Goal: Task Accomplishment & Management: Manage account settings

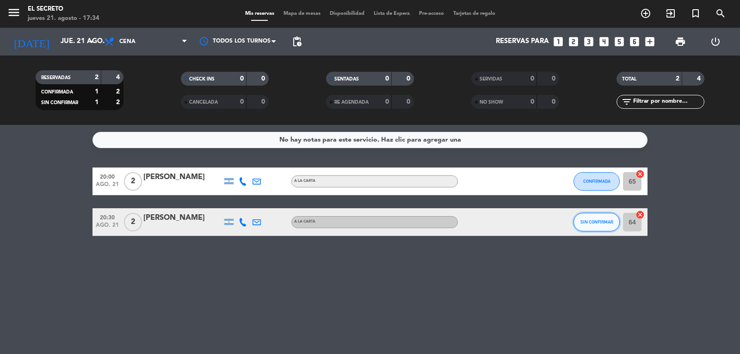
click at [605, 223] on span "SIN CONFIRMAR" at bounding box center [597, 221] width 33 height 5
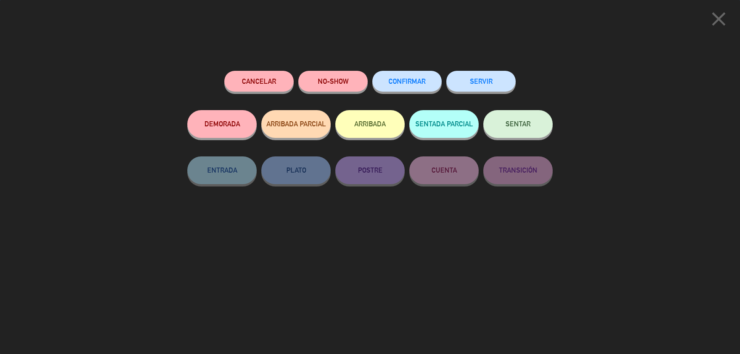
click at [399, 77] on button "CONFIRMAR" at bounding box center [407, 81] width 69 height 21
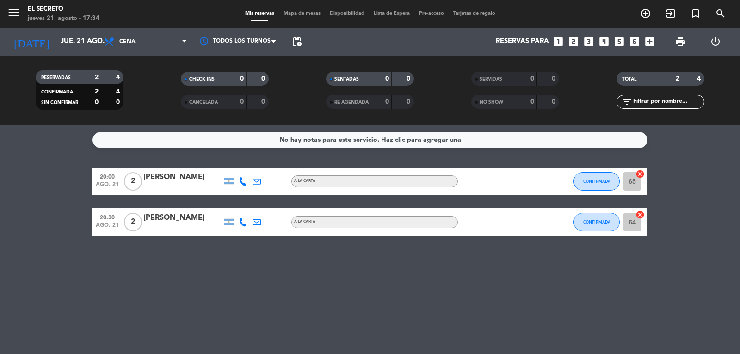
click at [53, 53] on div "[DATE] jue. 21 ago. arrow_drop_down" at bounding box center [53, 42] width 93 height 28
click at [56, 50] on input "jue. 21 ago." at bounding box center [100, 42] width 89 height 18
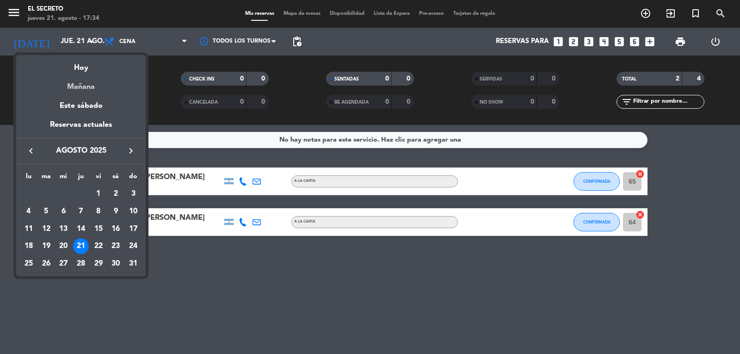
click at [81, 79] on div "Mañana" at bounding box center [81, 83] width 130 height 19
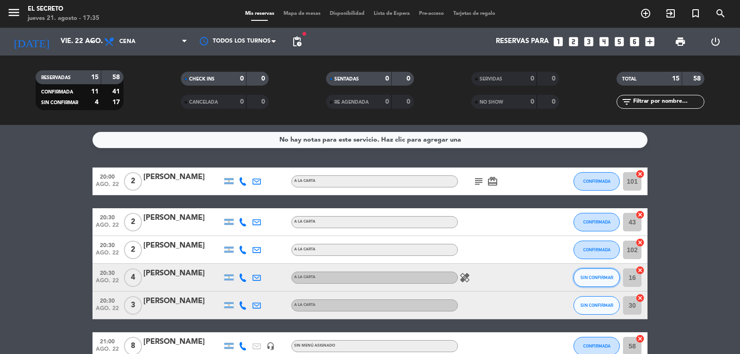
click at [597, 278] on span "SIN CONFIRMAR" at bounding box center [597, 277] width 33 height 5
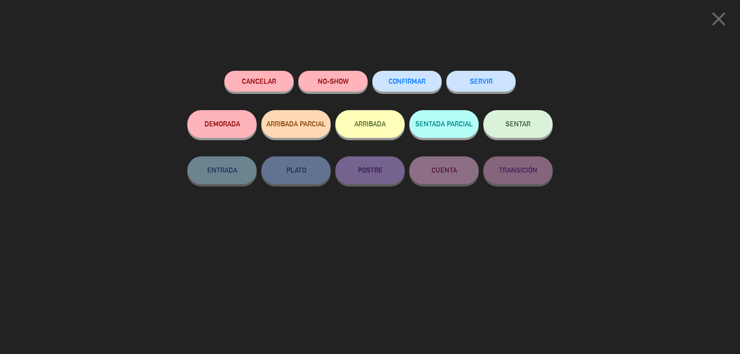
drag, startPoint x: 416, startPoint y: 87, endPoint x: 381, endPoint y: 72, distance: 37.6
click at [412, 84] on button "CONFIRMAR" at bounding box center [407, 81] width 69 height 21
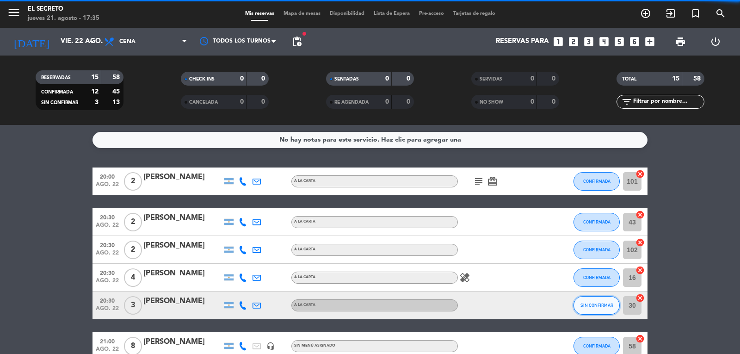
click at [584, 307] on span "SIN CONFIRMAR" at bounding box center [597, 305] width 33 height 5
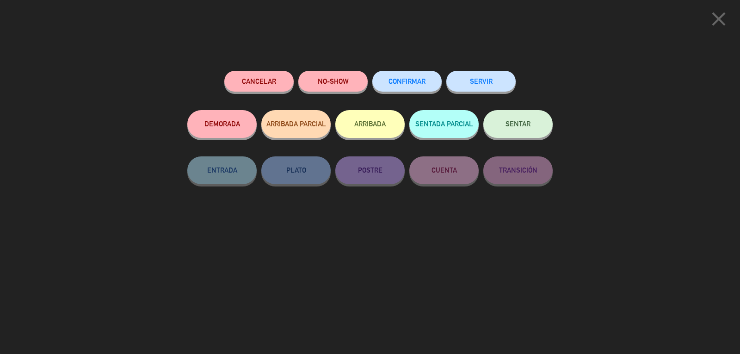
drag, startPoint x: 416, startPoint y: 85, endPoint x: 433, endPoint y: 82, distance: 17.3
click at [417, 84] on span "CONFIRMAR" at bounding box center [407, 81] width 37 height 8
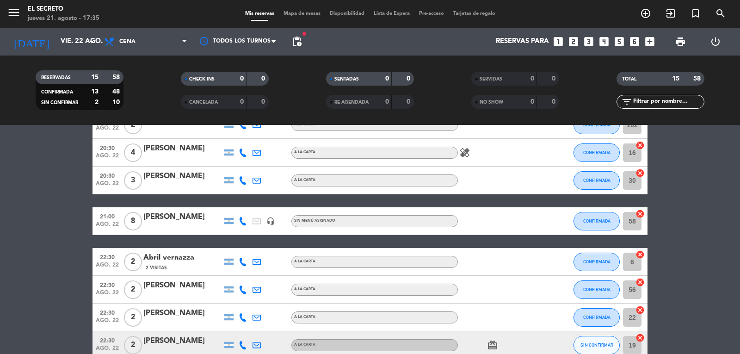
scroll to position [139, 0]
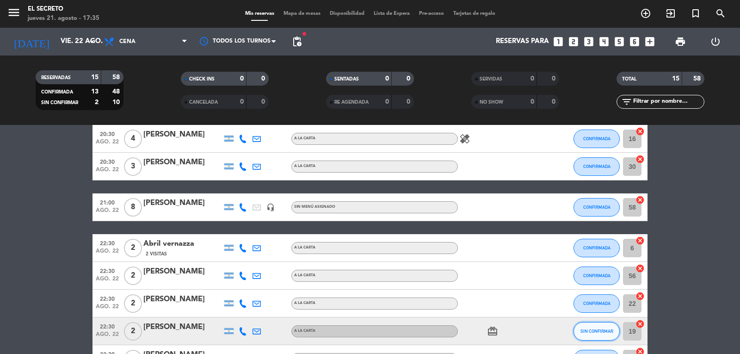
click at [603, 332] on button "SIN CONFIRMAR" at bounding box center [597, 331] width 46 height 19
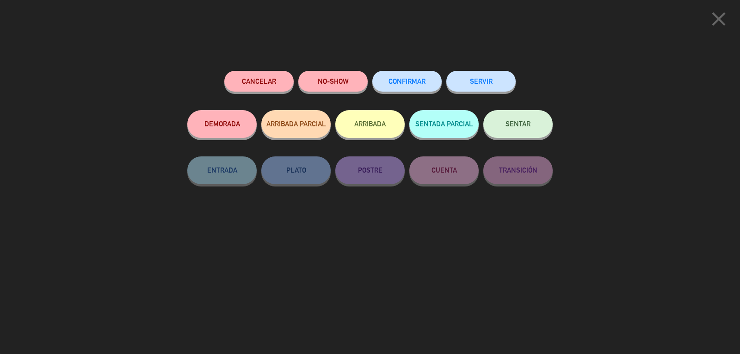
click at [422, 75] on button "CONFIRMAR" at bounding box center [407, 81] width 69 height 21
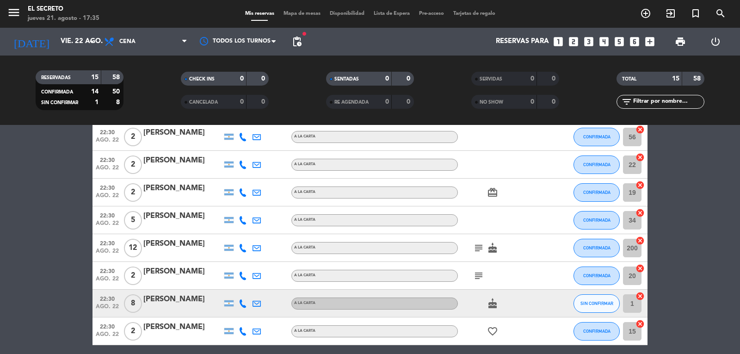
scroll to position [315, 0]
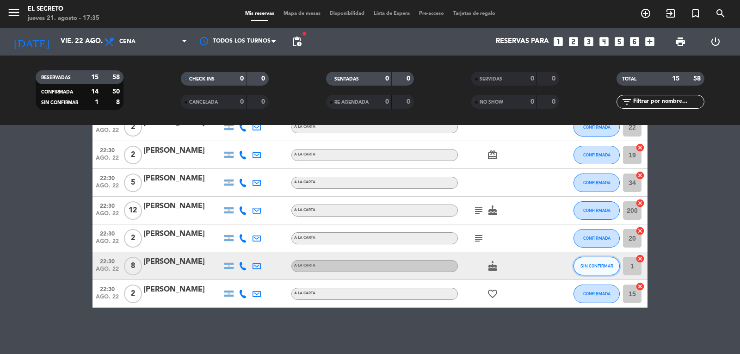
click at [602, 269] on button "SIN CONFIRMAR" at bounding box center [597, 266] width 46 height 19
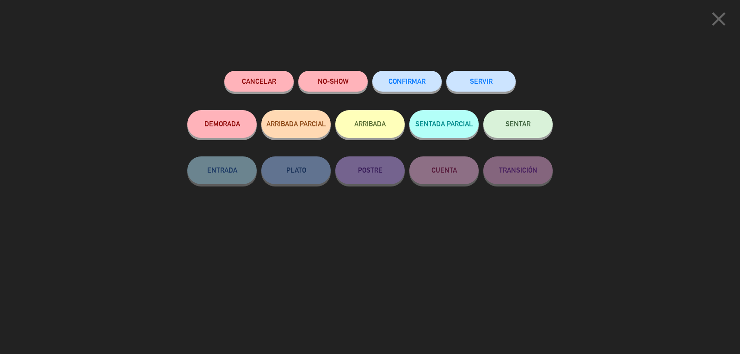
click at [406, 88] on button "CONFIRMAR" at bounding box center [407, 81] width 69 height 21
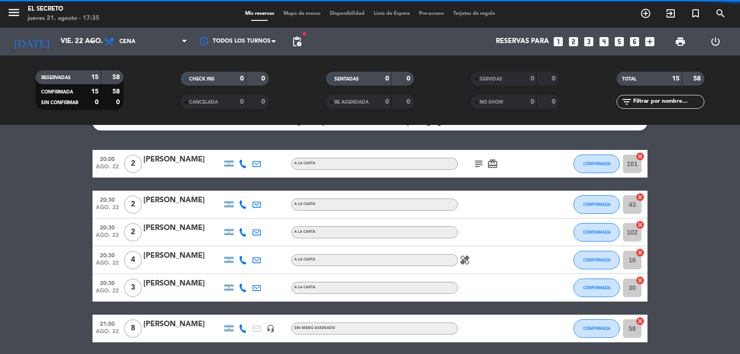
scroll to position [0, 0]
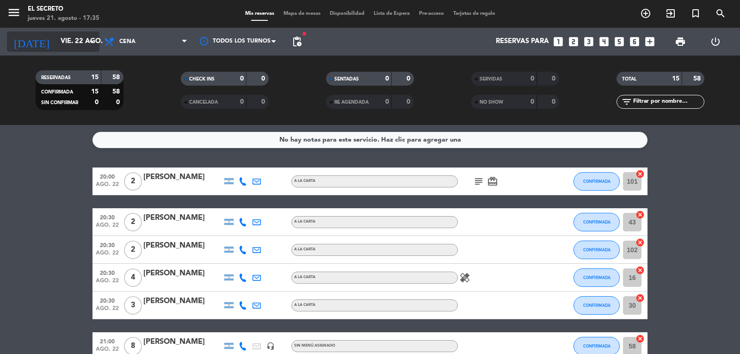
click at [58, 42] on input "vie. 22 ago." at bounding box center [100, 42] width 89 height 18
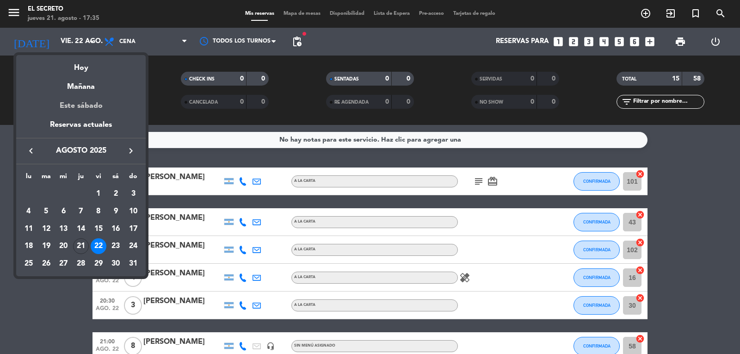
click at [79, 103] on div "Este sábado" at bounding box center [81, 106] width 130 height 26
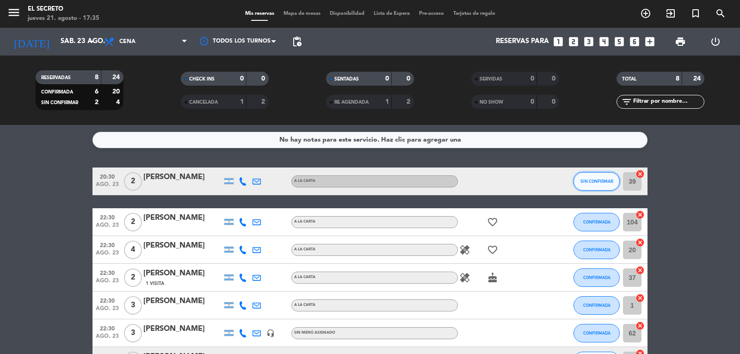
click at [599, 181] on span "SIN CONFIRMAR" at bounding box center [597, 181] width 33 height 5
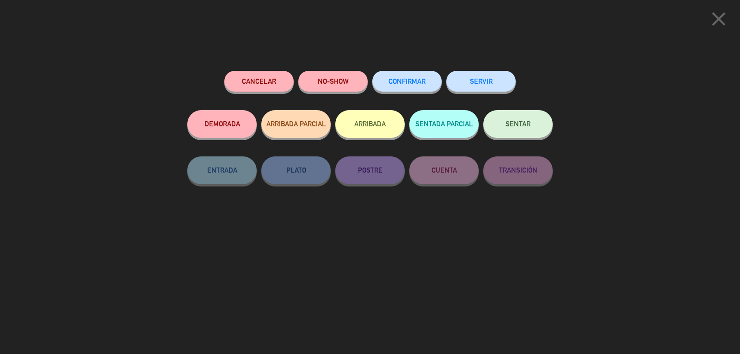
click at [398, 82] on span "CONFIRMAR" at bounding box center [407, 81] width 37 height 8
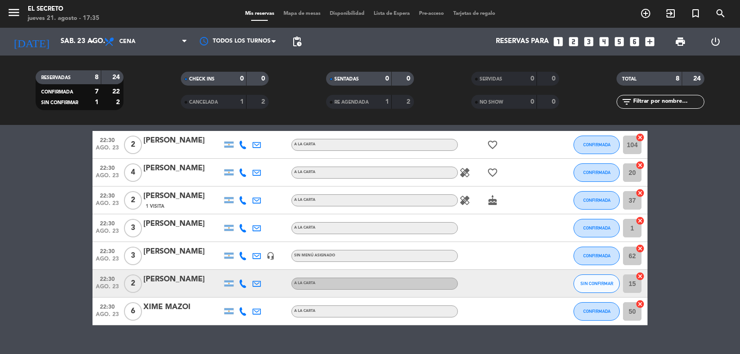
scroll to position [95, 0]
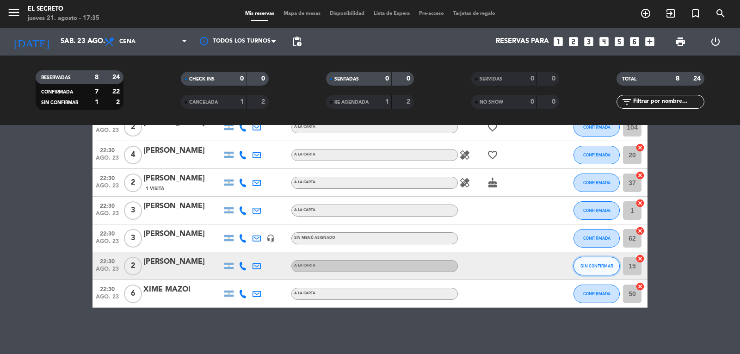
click at [600, 263] on span "SIN CONFIRMAR" at bounding box center [597, 265] width 33 height 5
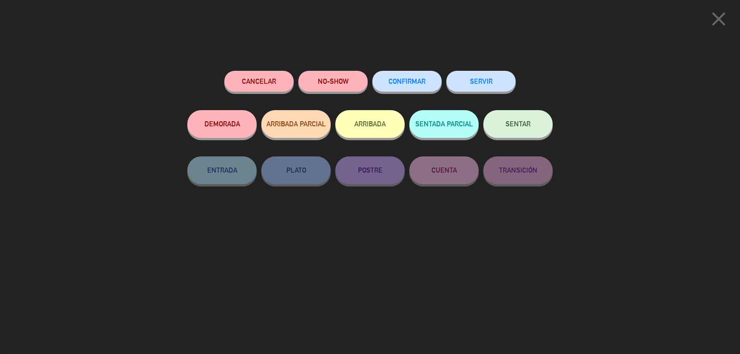
click at [391, 84] on span "CONFIRMAR" at bounding box center [407, 81] width 37 height 8
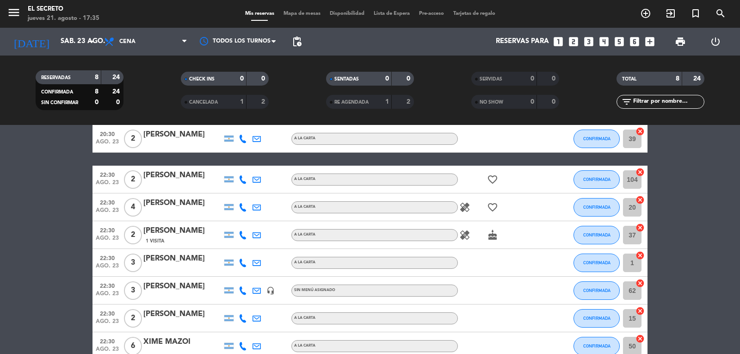
scroll to position [0, 0]
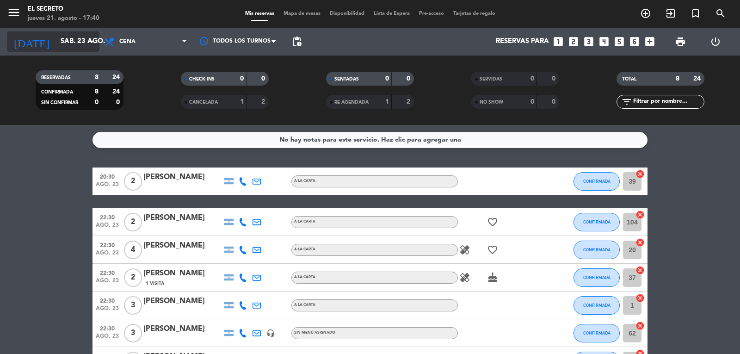
click at [58, 39] on input "sáb. 23 ago." at bounding box center [100, 42] width 89 height 18
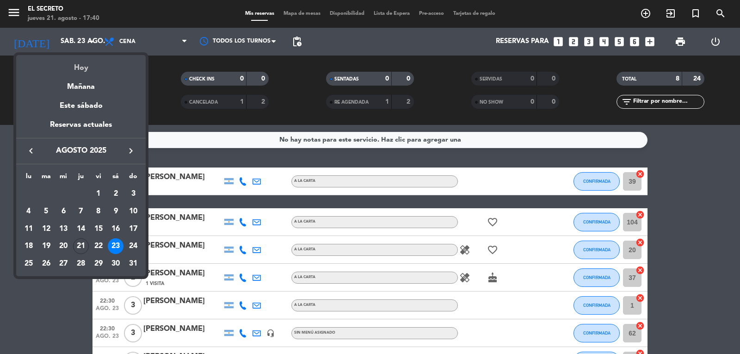
click at [82, 74] on div "Hoy" at bounding box center [81, 64] width 130 height 19
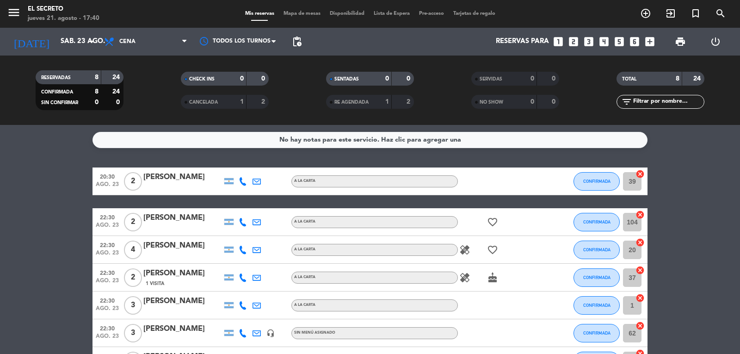
type input "jue. 21 ago."
